Goal: Task Accomplishment & Management: Manage account settings

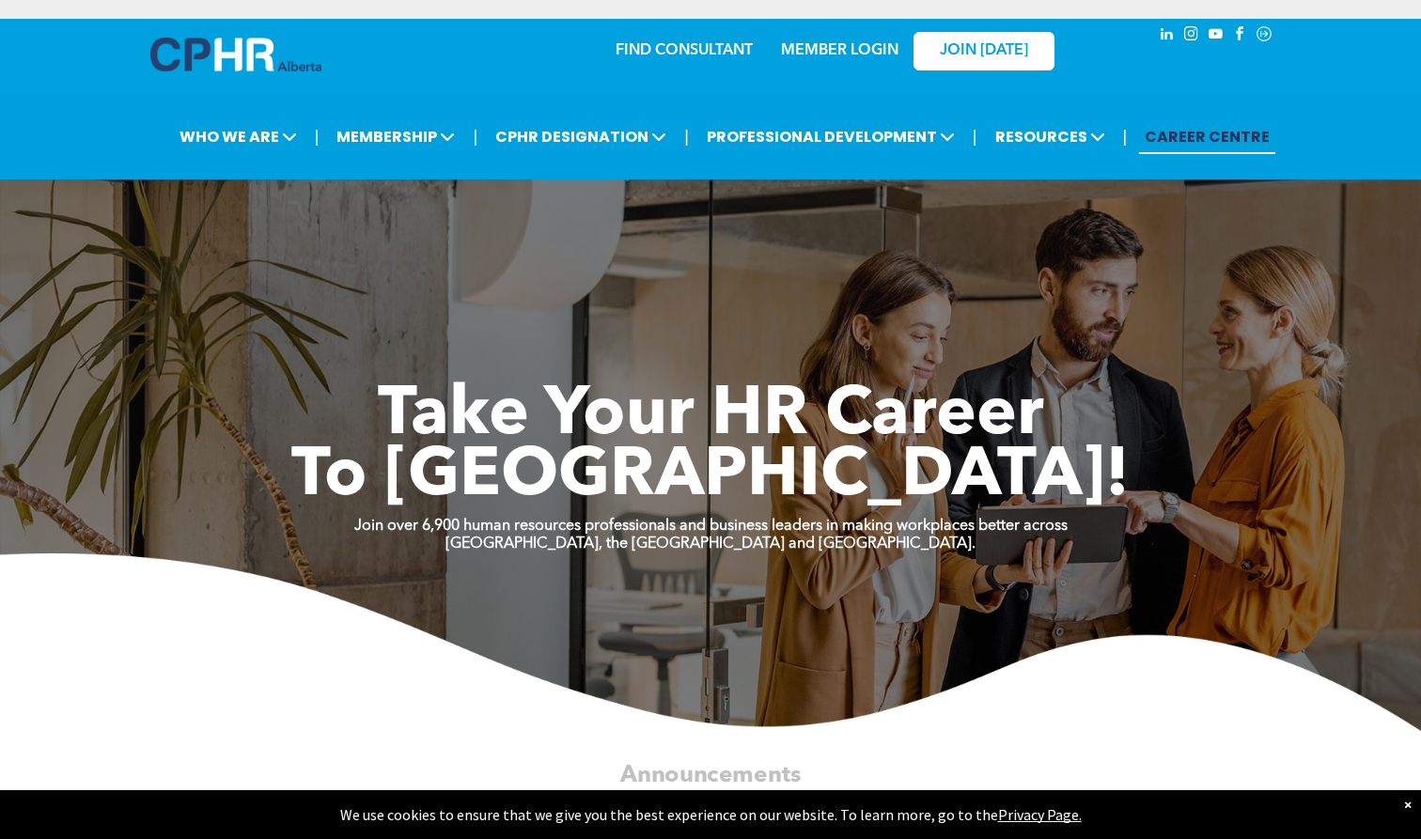
click at [823, 54] on link "MEMBER LOGIN" at bounding box center [839, 50] width 117 height 15
click at [822, 47] on link "MEMBER LOGIN" at bounding box center [839, 50] width 117 height 15
click at [823, 136] on link "CAREER CENTRE" at bounding box center [1207, 136] width 136 height 35
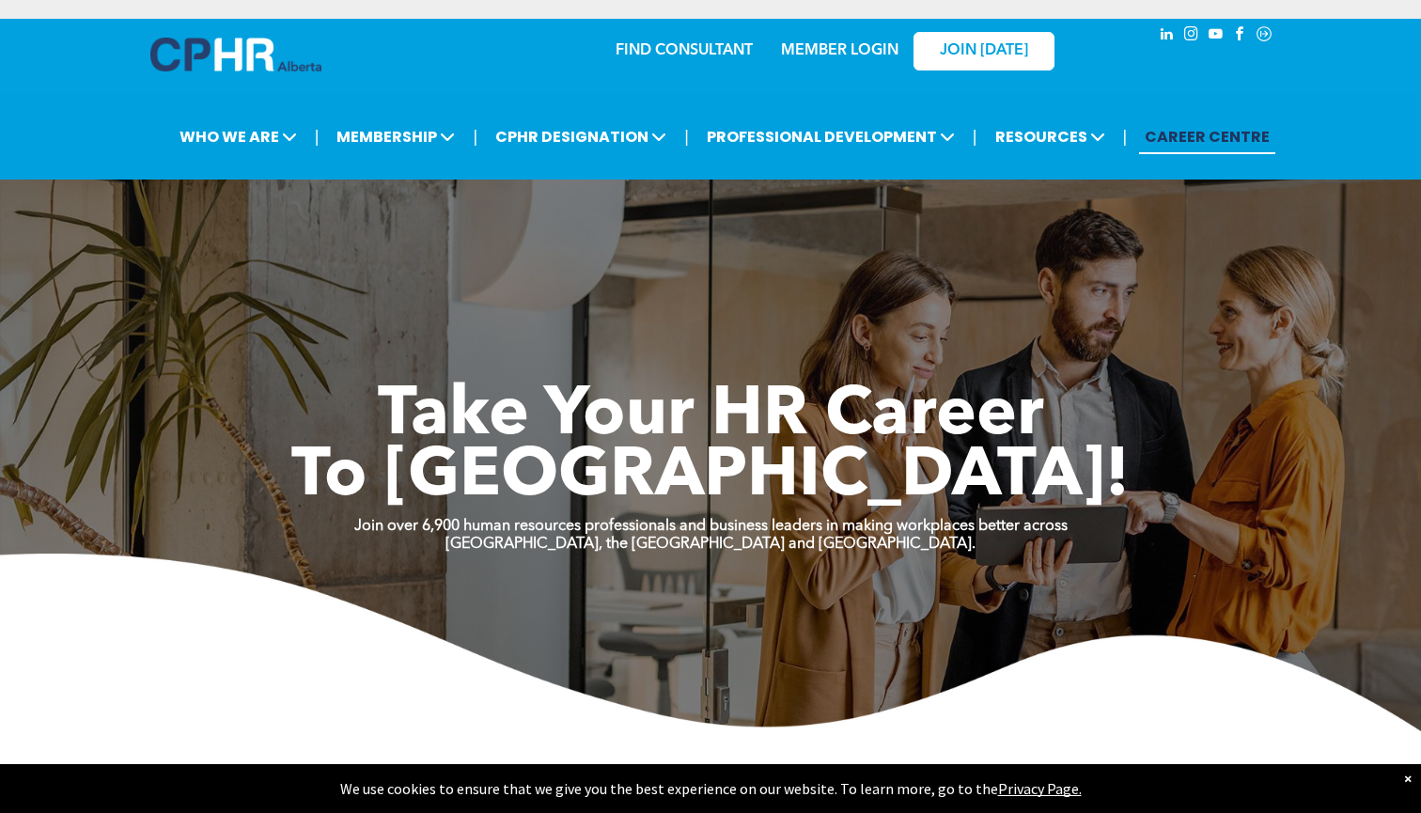
click at [811, 49] on link "MEMBER LOGIN" at bounding box center [839, 50] width 117 height 15
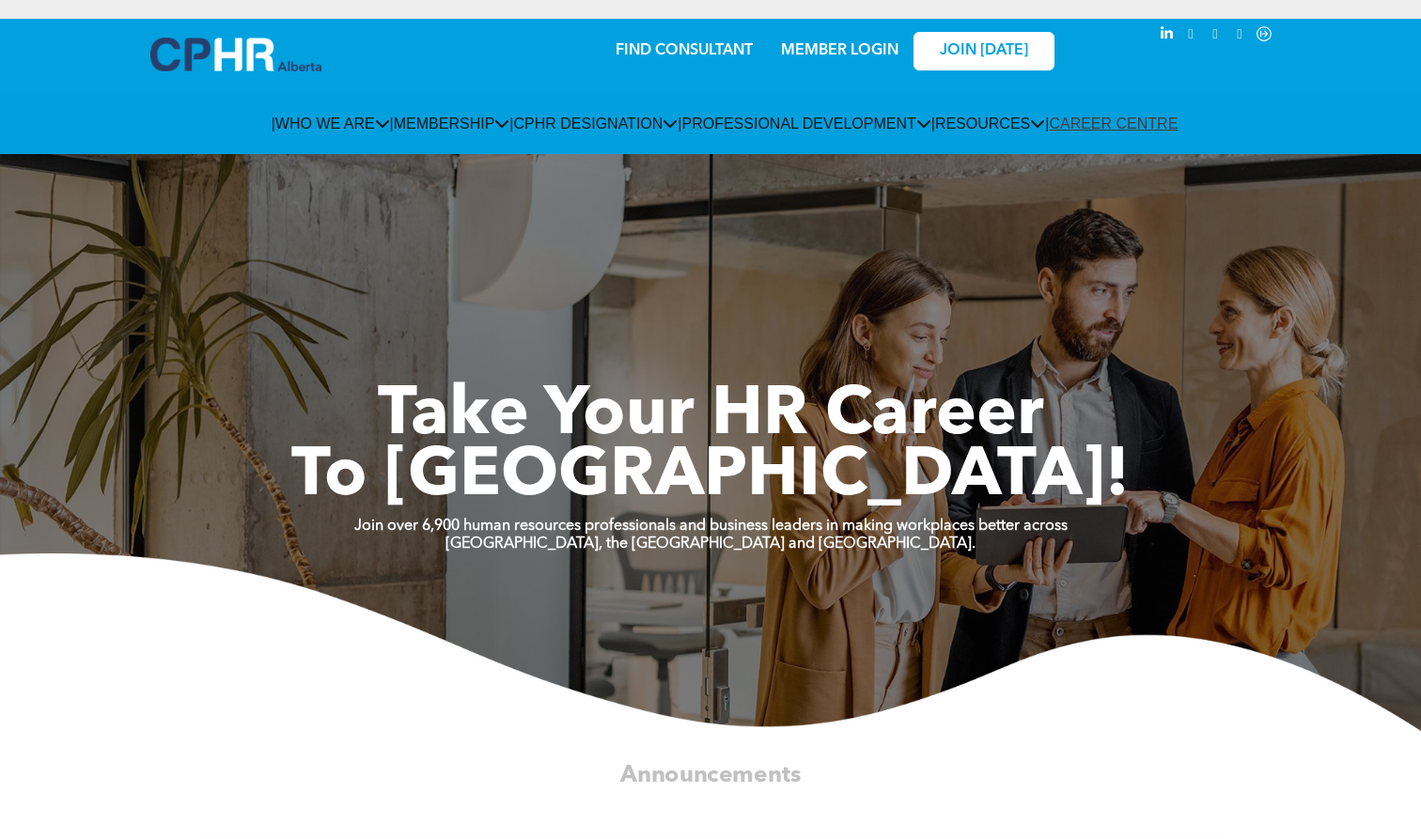
click at [823, 47] on link "MEMBER LOGIN" at bounding box center [839, 50] width 117 height 15
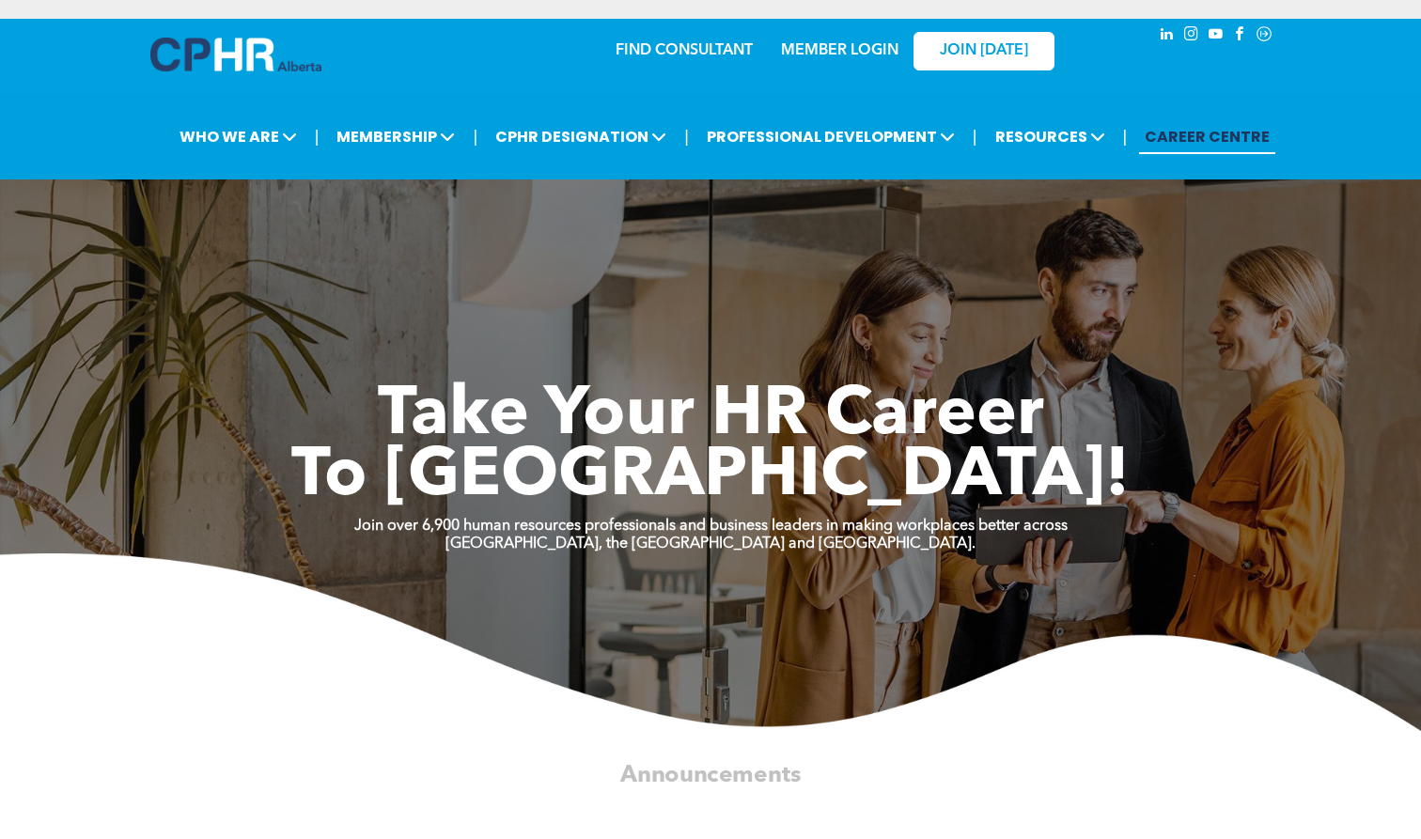
click at [823, 48] on link "MEMBER LOGIN" at bounding box center [839, 50] width 117 height 15
click at [823, 50] on link "MEMBER LOGIN" at bounding box center [839, 50] width 117 height 15
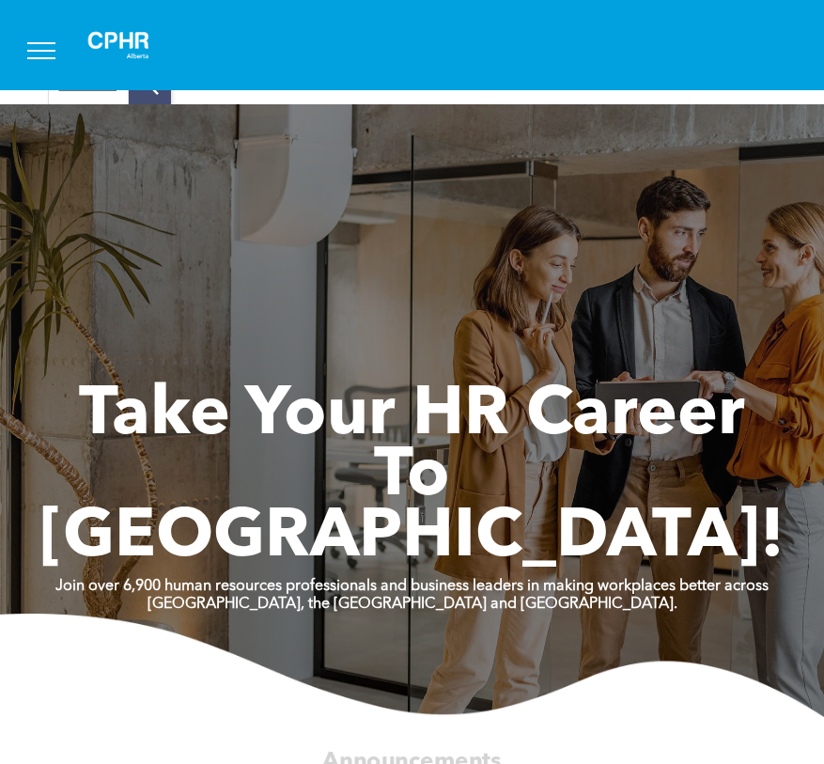
click at [37, 50] on span "menu" at bounding box center [41, 51] width 28 height 2
click at [40, 50] on span "menu" at bounding box center [41, 51] width 28 height 2
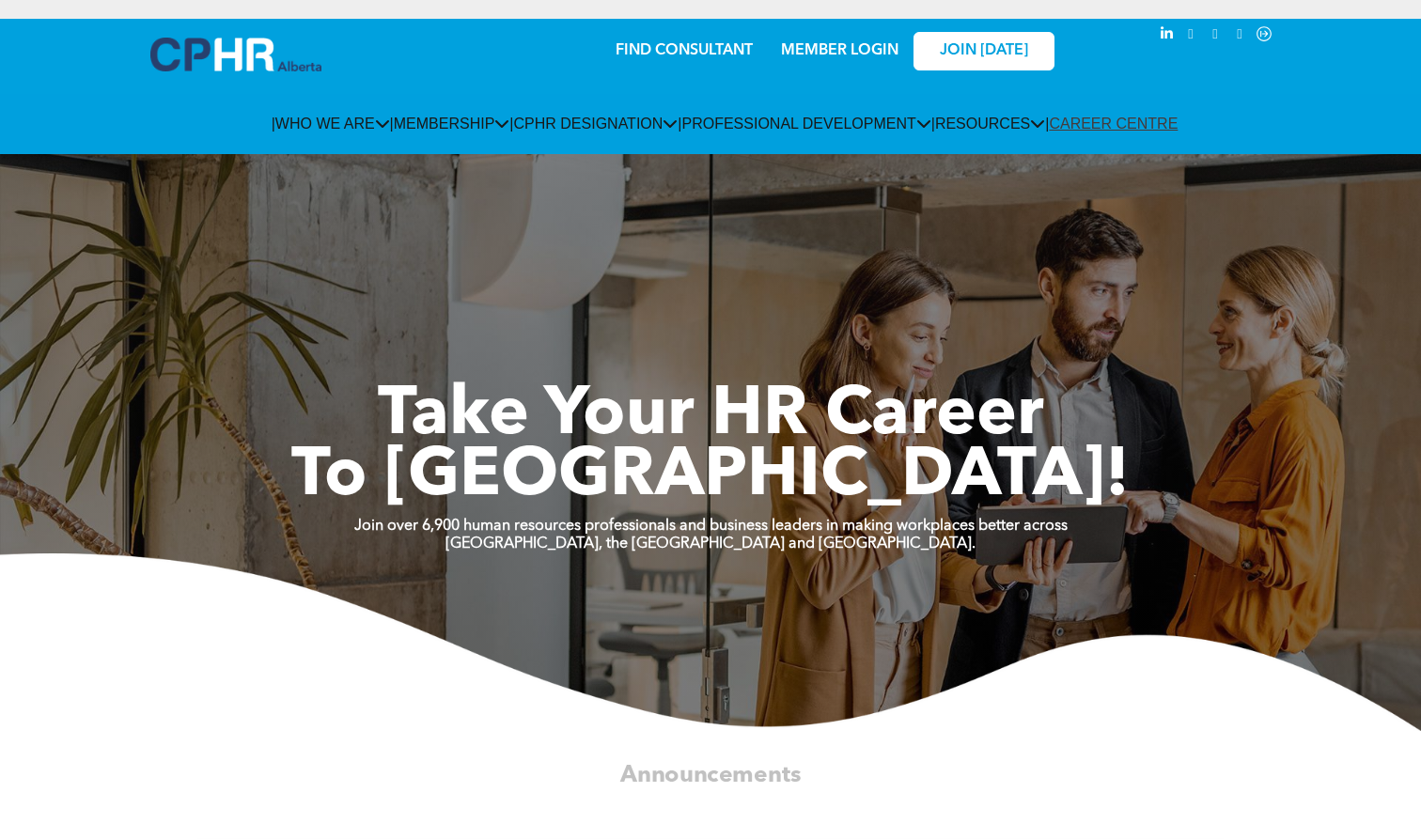
click at [823, 44] on link "MEMBER LOGIN" at bounding box center [839, 50] width 117 height 15
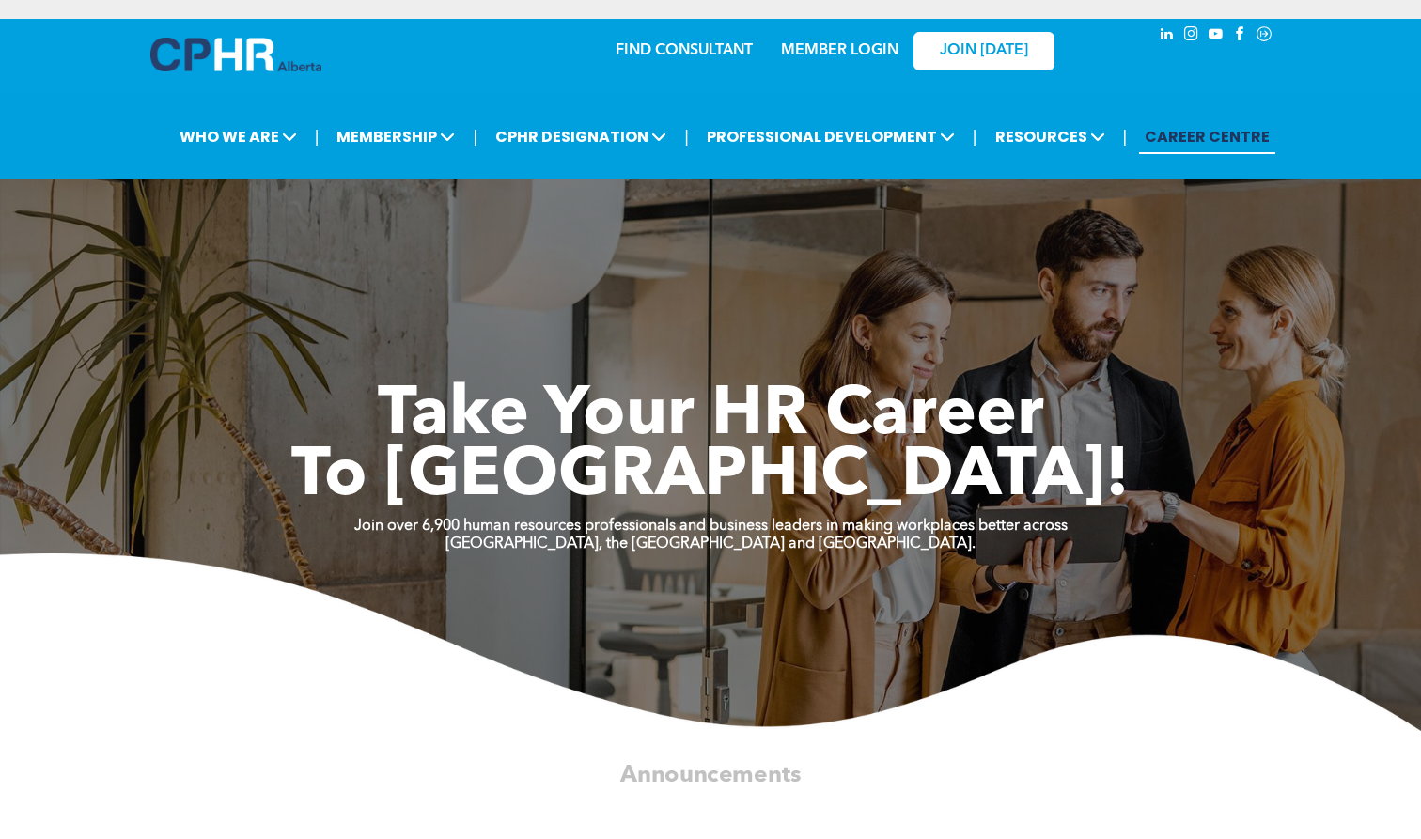
click at [817, 58] on p "MEMBER LOGIN" at bounding box center [840, 51] width 122 height 18
click at [817, 56] on link "MEMBER LOGIN" at bounding box center [839, 50] width 117 height 15
click at [823, 53] on link "MEMBER LOGIN" at bounding box center [839, 50] width 117 height 15
click at [823, 54] on link "MEMBER LOGIN" at bounding box center [839, 50] width 117 height 15
click at [820, 50] on link "MEMBER LOGIN" at bounding box center [839, 50] width 117 height 15
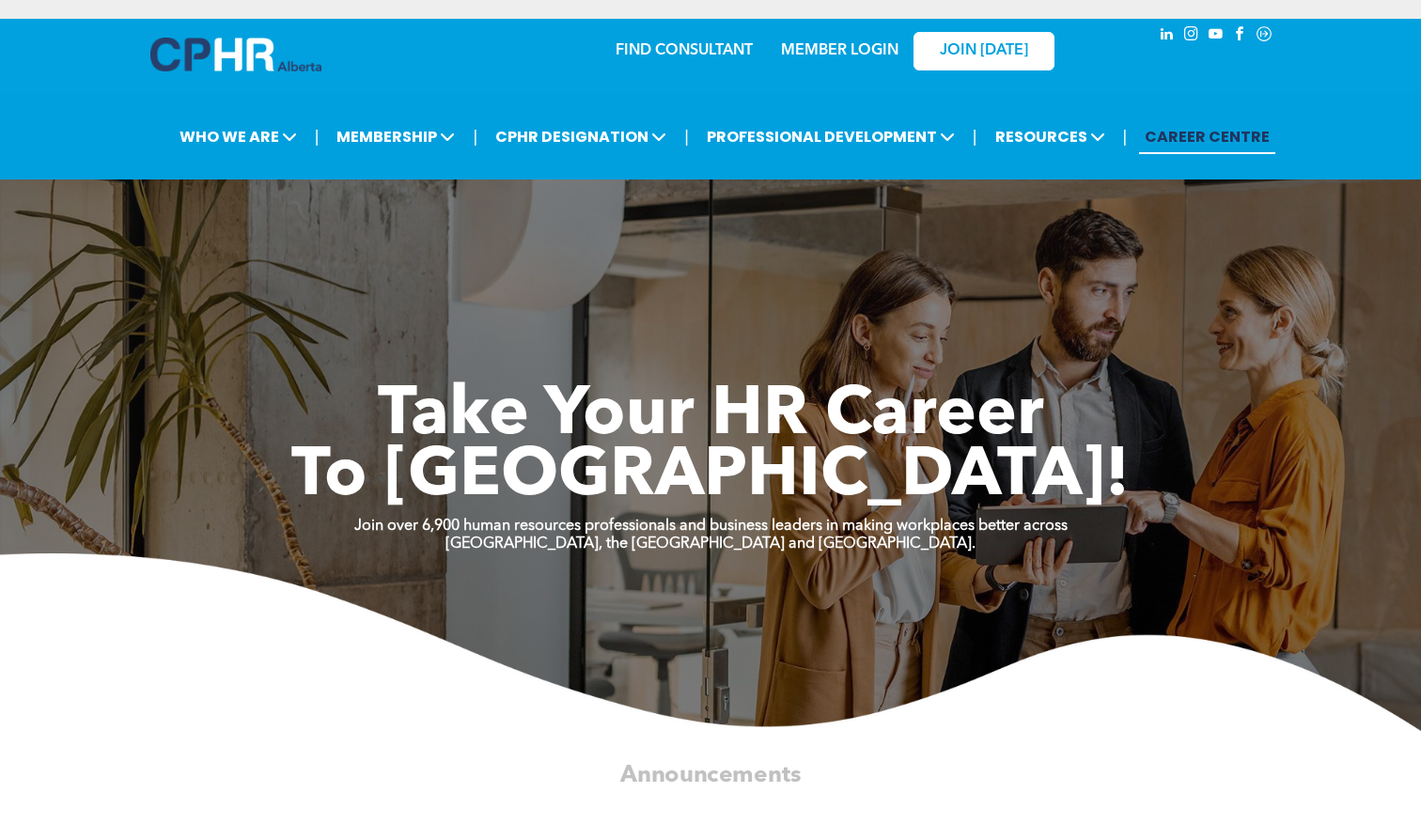
click at [823, 51] on link "MEMBER LOGIN" at bounding box center [839, 50] width 117 height 15
